Goal: Navigation & Orientation: Find specific page/section

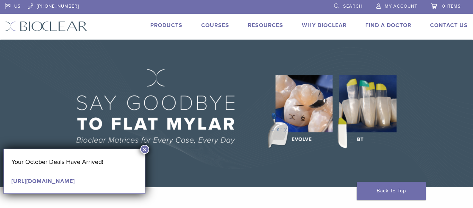
click at [401, 25] on link "Find A Doctor" at bounding box center [389, 25] width 46 height 7
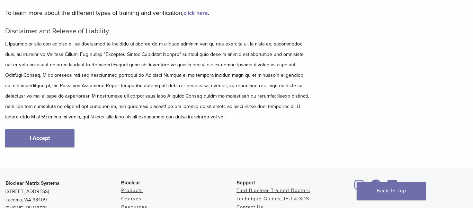
scroll to position [83, 0]
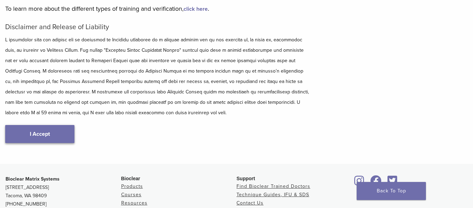
click at [54, 131] on link "I Accept" at bounding box center [39, 134] width 69 height 18
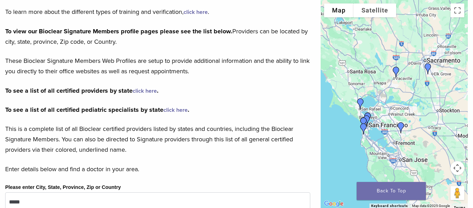
scroll to position [102, 0]
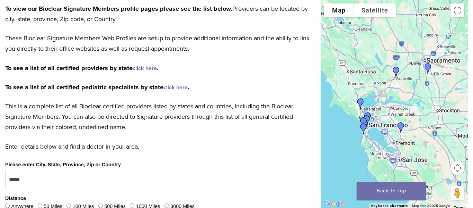
click at [360, 101] on img "Dr. Dipa Cappelen" at bounding box center [360, 103] width 17 height 17
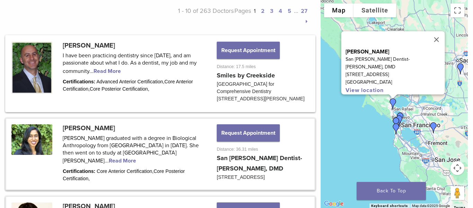
scroll to position [344, 0]
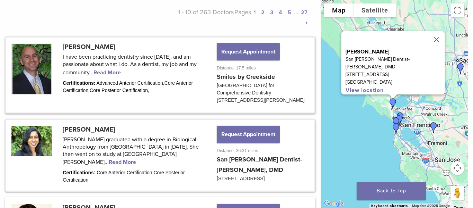
click at [226, 80] on link at bounding box center [160, 74] width 308 height 75
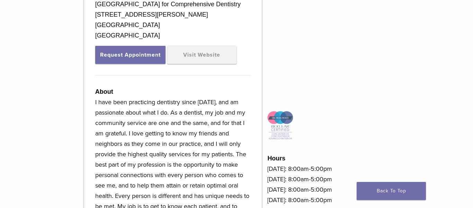
scroll to position [253, 0]
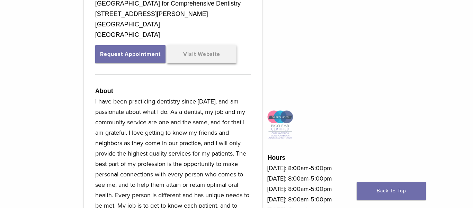
click at [207, 54] on link "Visit Website" at bounding box center [201, 54] width 69 height 18
